Goal: Navigation & Orientation: Find specific page/section

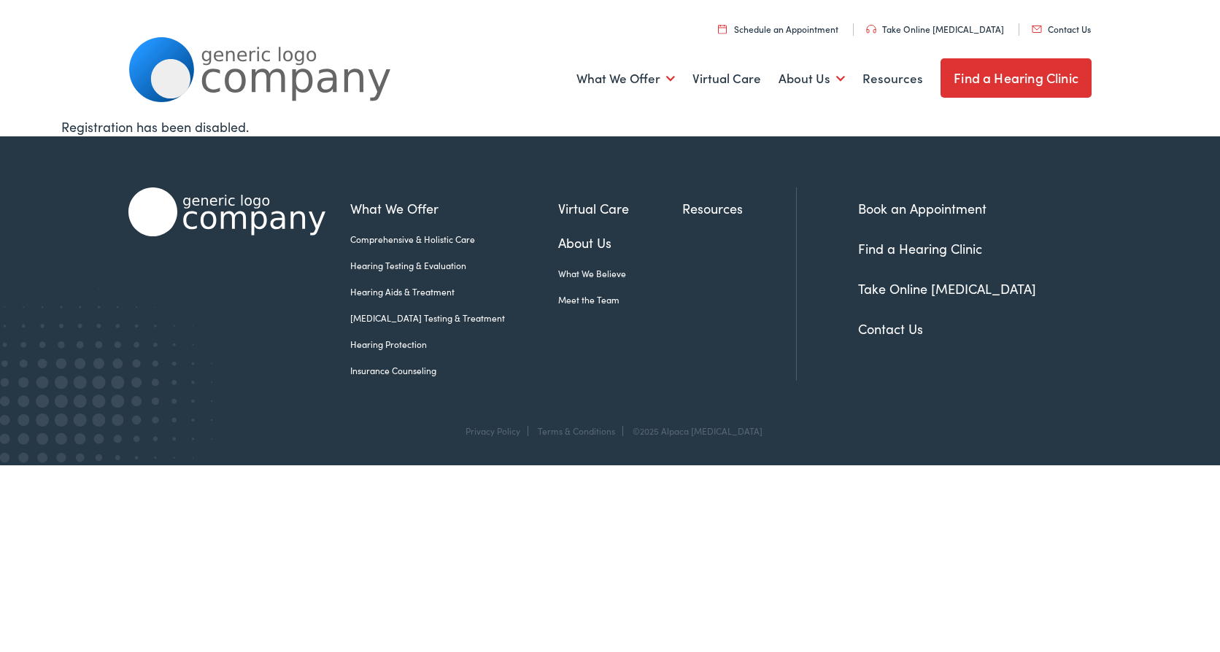
click at [895, 246] on link "Find a Hearing Clinic" at bounding box center [920, 248] width 124 height 18
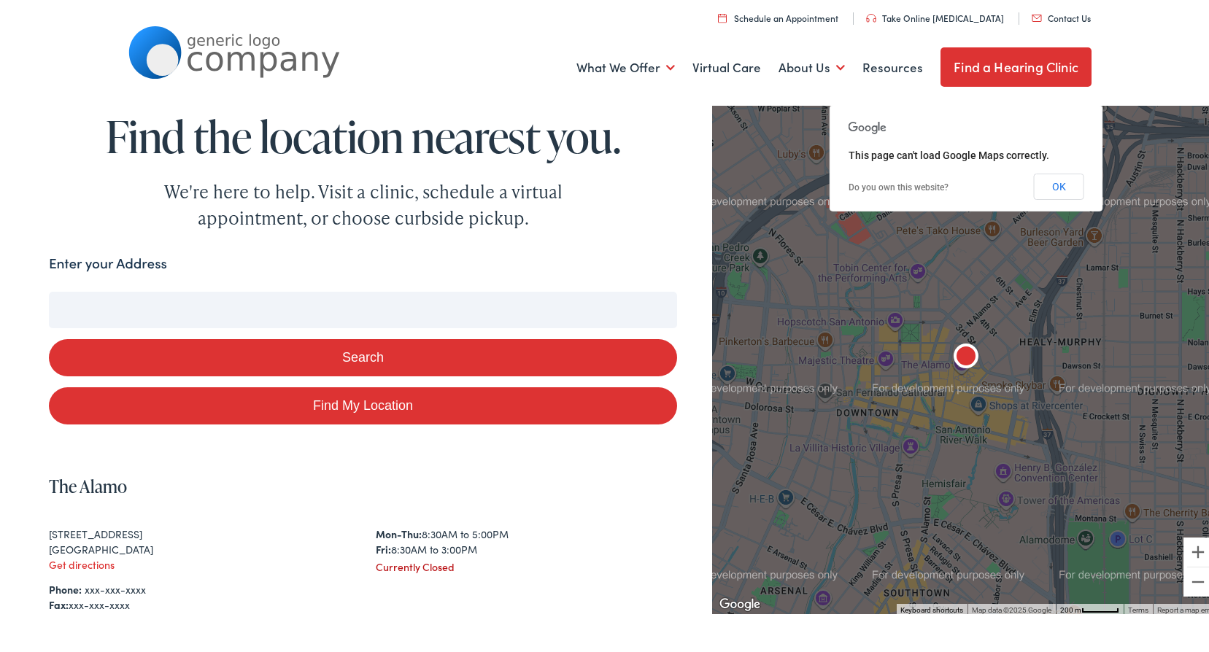
click at [152, 305] on input "Enter your Address" at bounding box center [363, 307] width 628 height 36
click at [93, 306] on input "Enter your Address" at bounding box center [363, 307] width 628 height 36
type input "6"
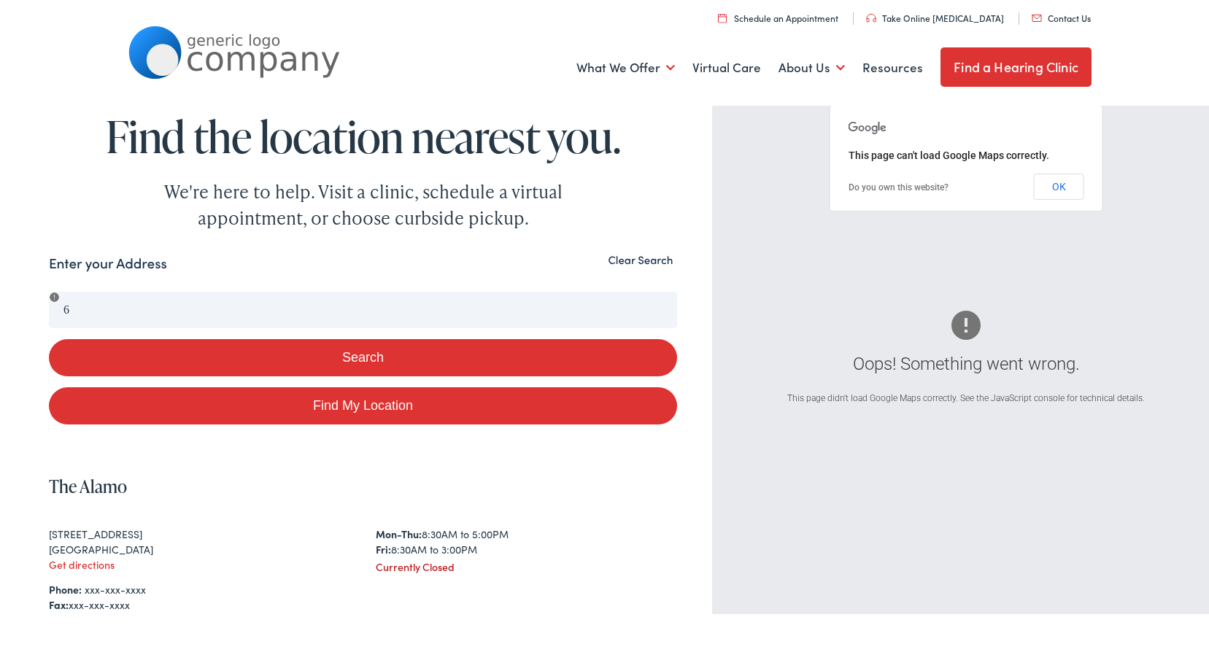
click at [625, 258] on button "Clear Search" at bounding box center [640, 257] width 74 height 14
